Goal: Task Accomplishment & Management: Manage account settings

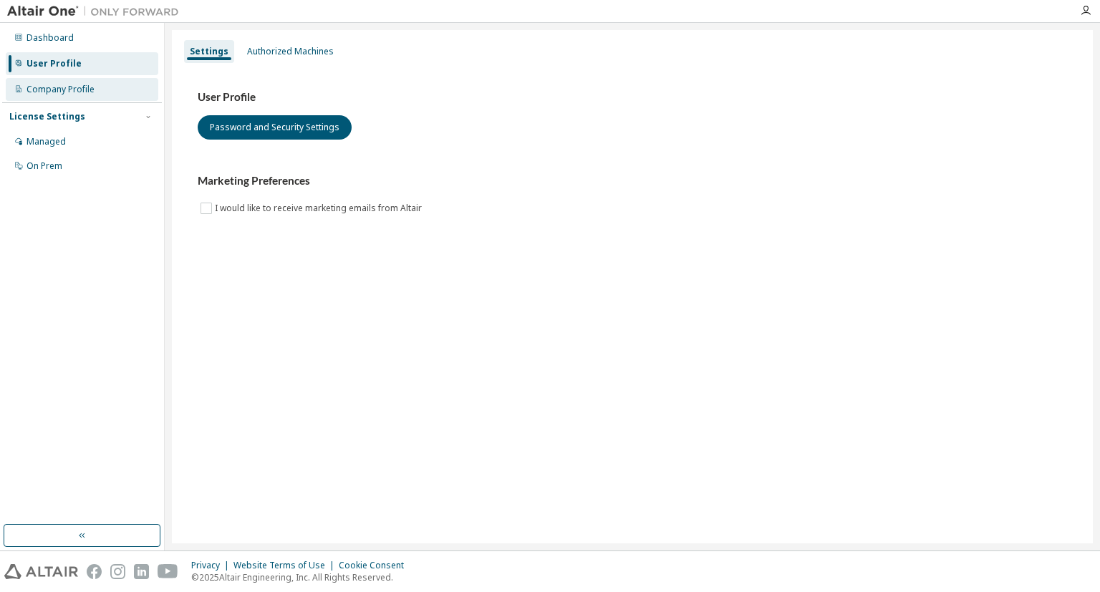
click at [65, 87] on div "Company Profile" at bounding box center [61, 89] width 68 height 11
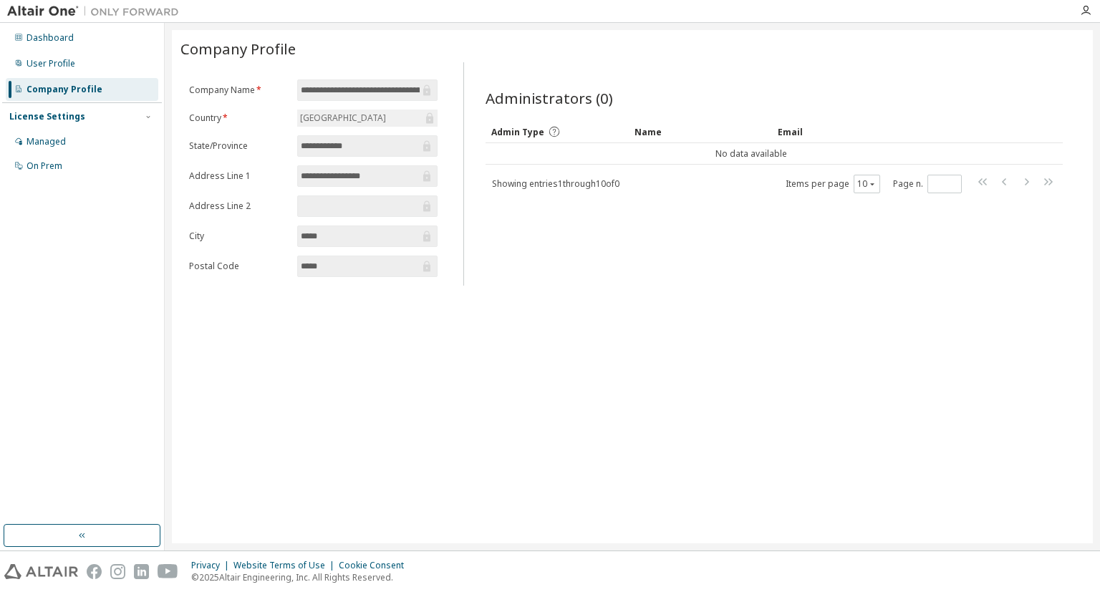
click at [306, 176] on input "**********" at bounding box center [360, 176] width 119 height 14
click at [430, 176] on icon at bounding box center [426, 176] width 7 height 11
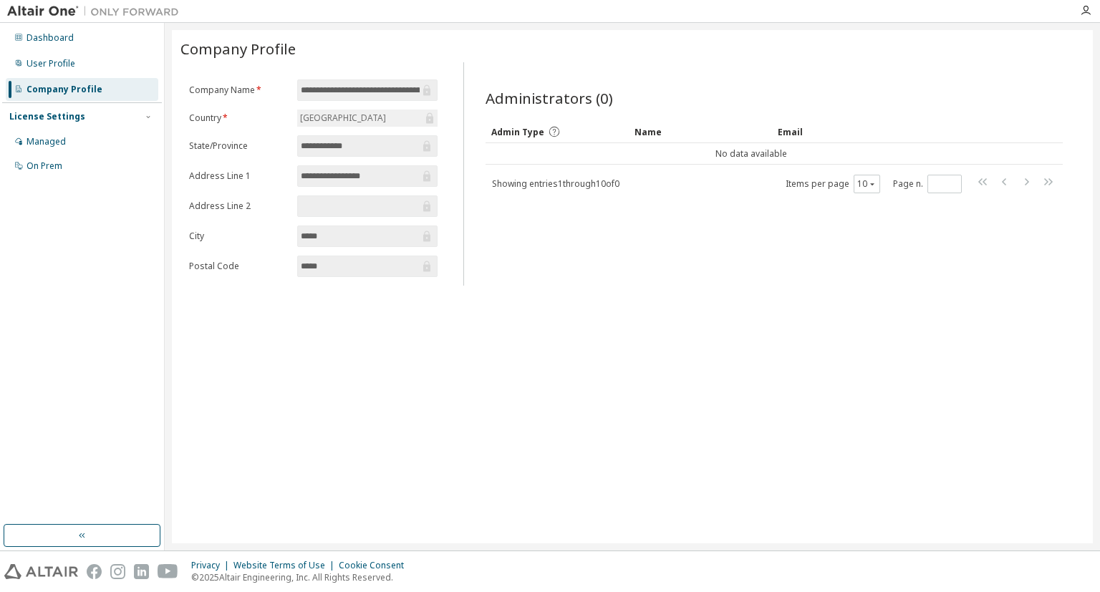
click at [430, 176] on icon at bounding box center [426, 176] width 7 height 11
click at [429, 176] on icon at bounding box center [426, 176] width 7 height 11
click at [431, 173] on icon at bounding box center [426, 176] width 7 height 11
click at [429, 175] on icon at bounding box center [426, 176] width 7 height 11
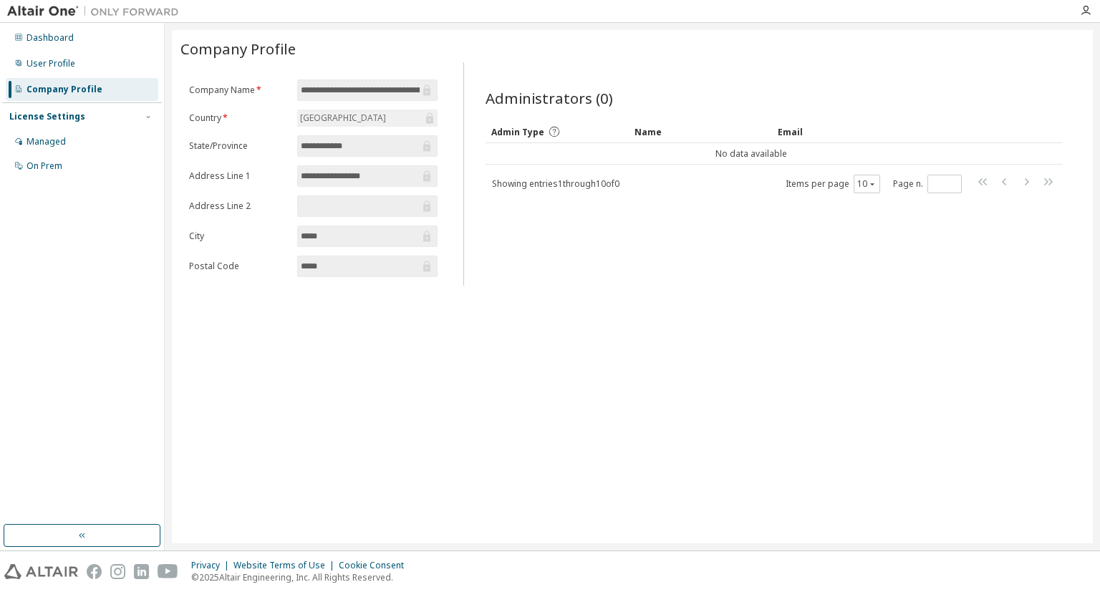
click at [426, 176] on icon at bounding box center [426, 176] width 7 height 11
click at [433, 173] on icon at bounding box center [427, 176] width 14 height 14
click at [17, 12] on img at bounding box center [96, 11] width 179 height 14
click at [27, 38] on div "Dashboard" at bounding box center [50, 37] width 47 height 11
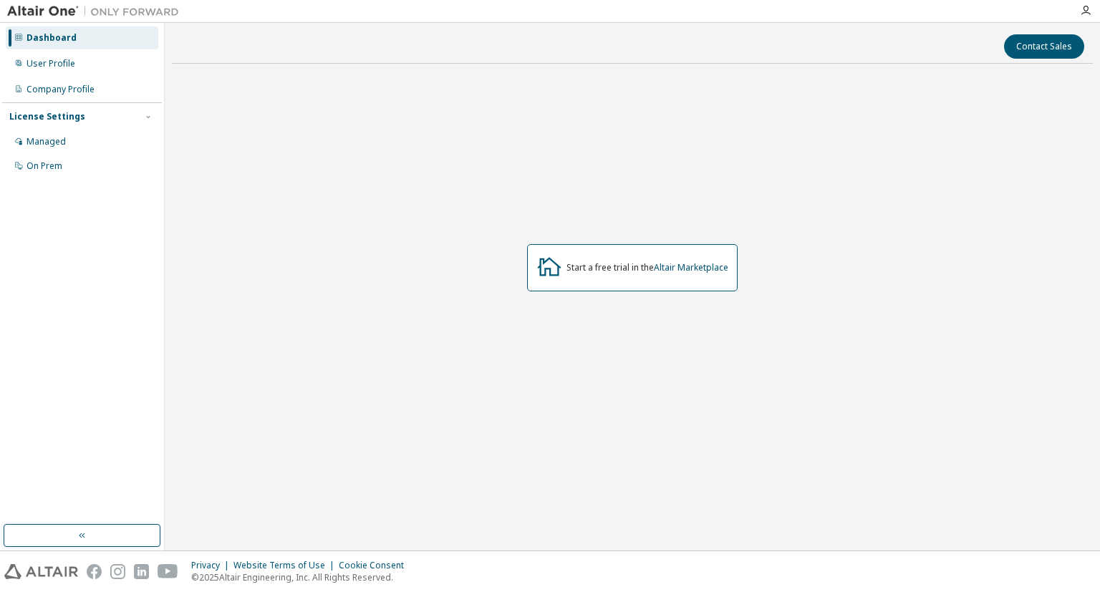
click at [35, 20] on div at bounding box center [93, 11] width 186 height 22
click at [34, 18] on img at bounding box center [96, 11] width 179 height 14
click at [92, 539] on button "button" at bounding box center [82, 535] width 157 height 23
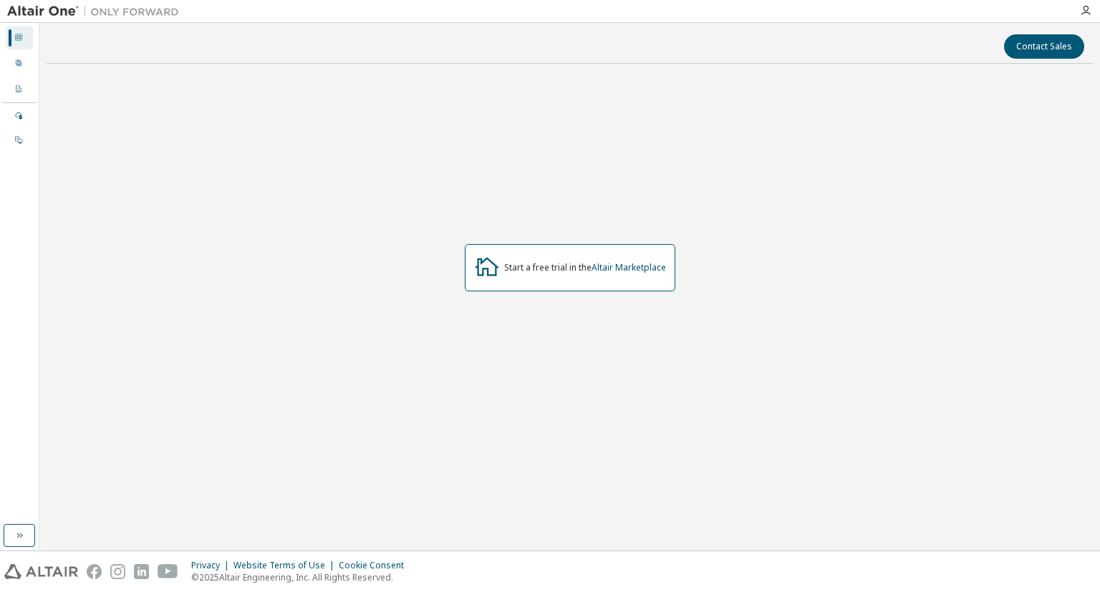
click at [128, 14] on img at bounding box center [96, 11] width 179 height 14
click at [604, 272] on link "Altair Marketplace" at bounding box center [629, 267] width 74 height 12
